Goal: Task Accomplishment & Management: Use online tool/utility

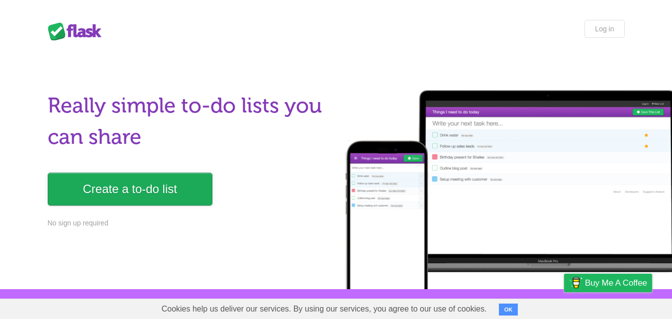
click at [164, 201] on link "Create a to-do list" at bounding box center [130, 189] width 165 height 33
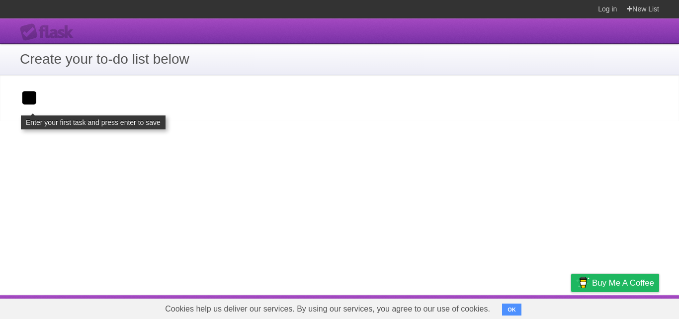
type input "*"
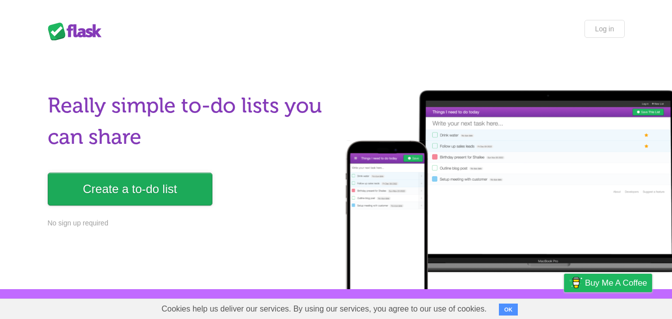
click at [173, 188] on link "Create a to-do list" at bounding box center [130, 189] width 165 height 33
